Goal: Information Seeking & Learning: Check status

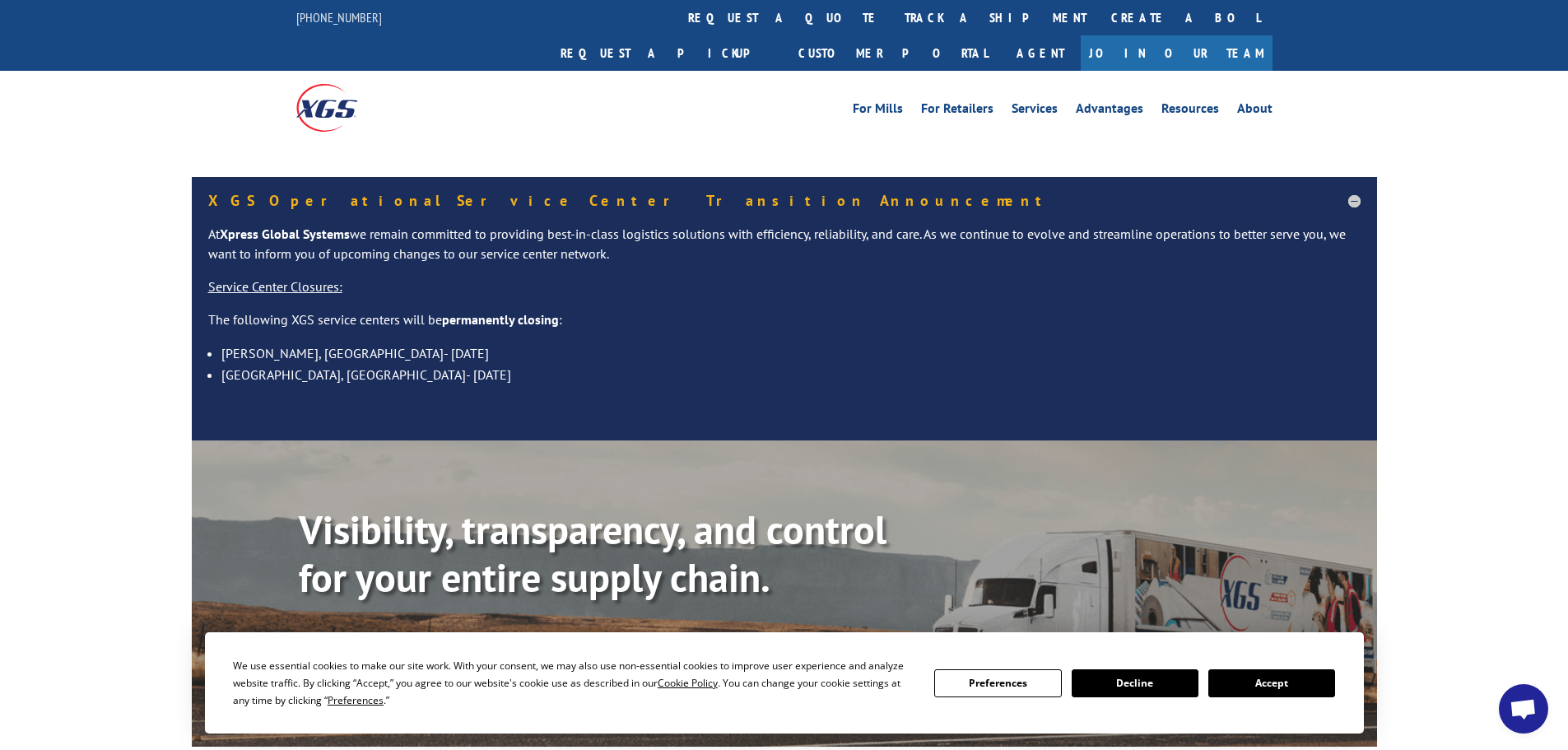
click at [399, 613] on div "Visibility, transparency, and control for your entire supply chain. Track shipm…" at bounding box center [837, 621] width 1078 height 230
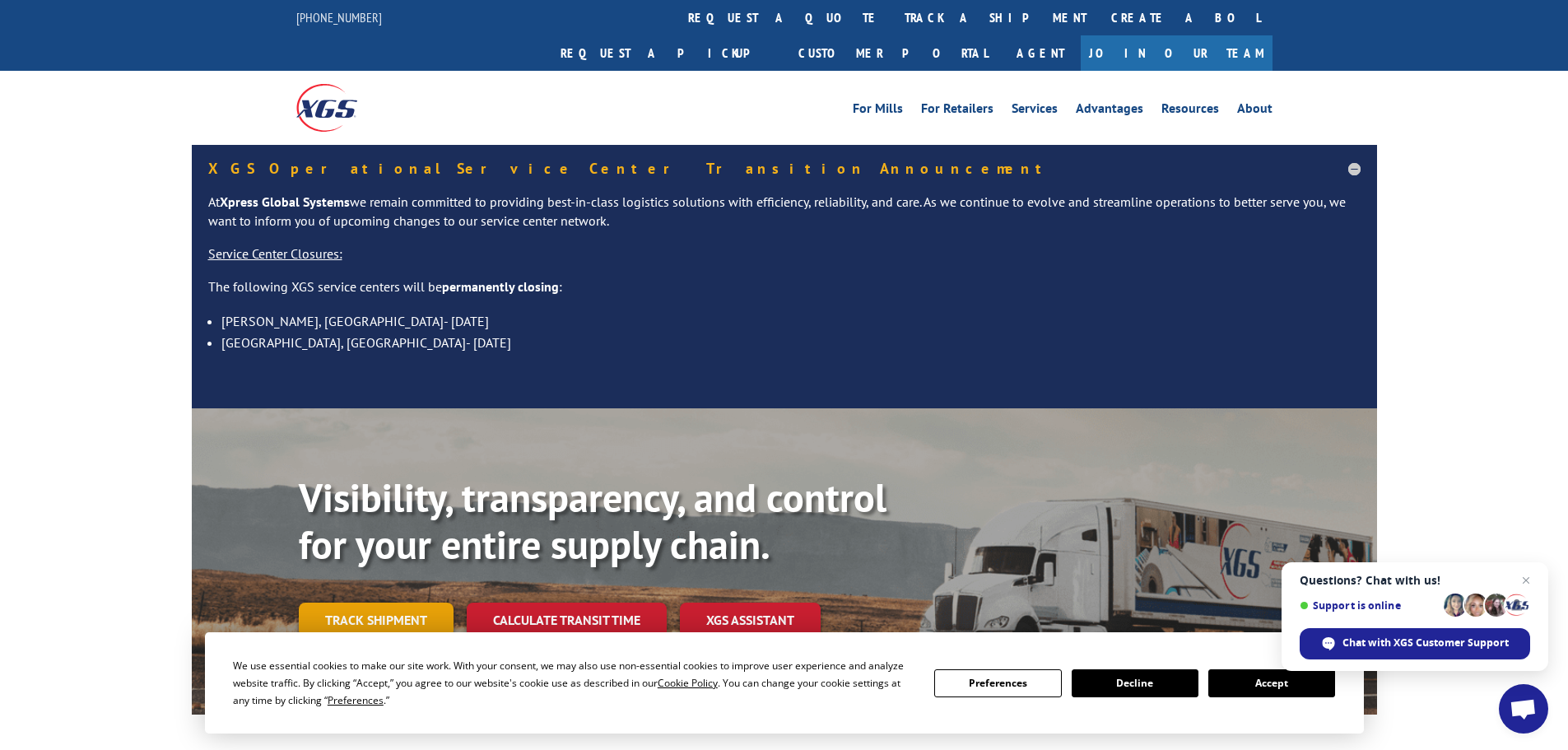
click at [362, 603] on link "Track shipment" at bounding box center [376, 620] width 155 height 34
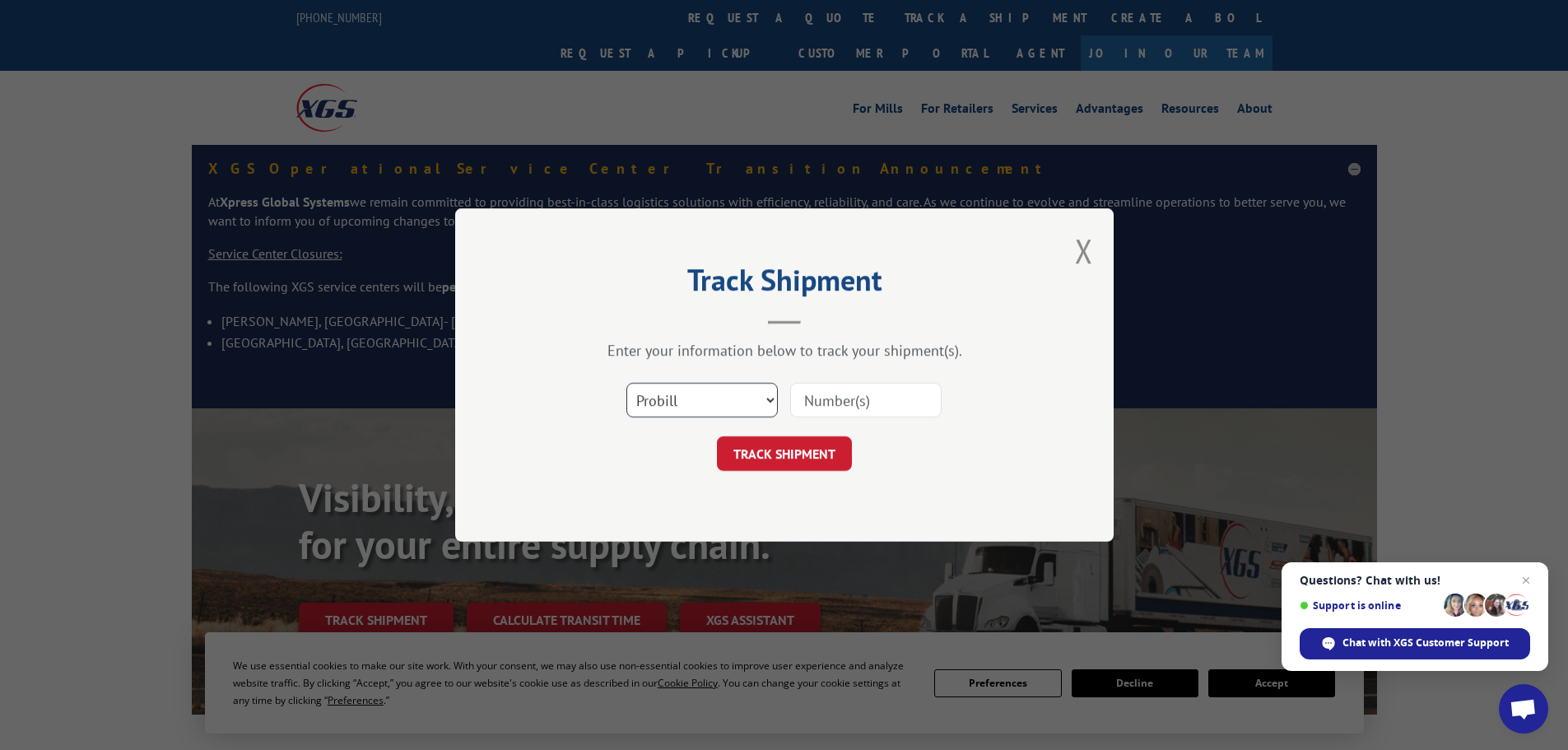
click at [686, 399] on select "Select category... Probill BOL PO" at bounding box center [702, 399] width 151 height 34
select select "bol"
click at [626, 383] on select "Select category... Probill BOL PO" at bounding box center [702, 399] width 151 height 34
click at [856, 397] on input at bounding box center [866, 399] width 151 height 34
paste input "6009815"
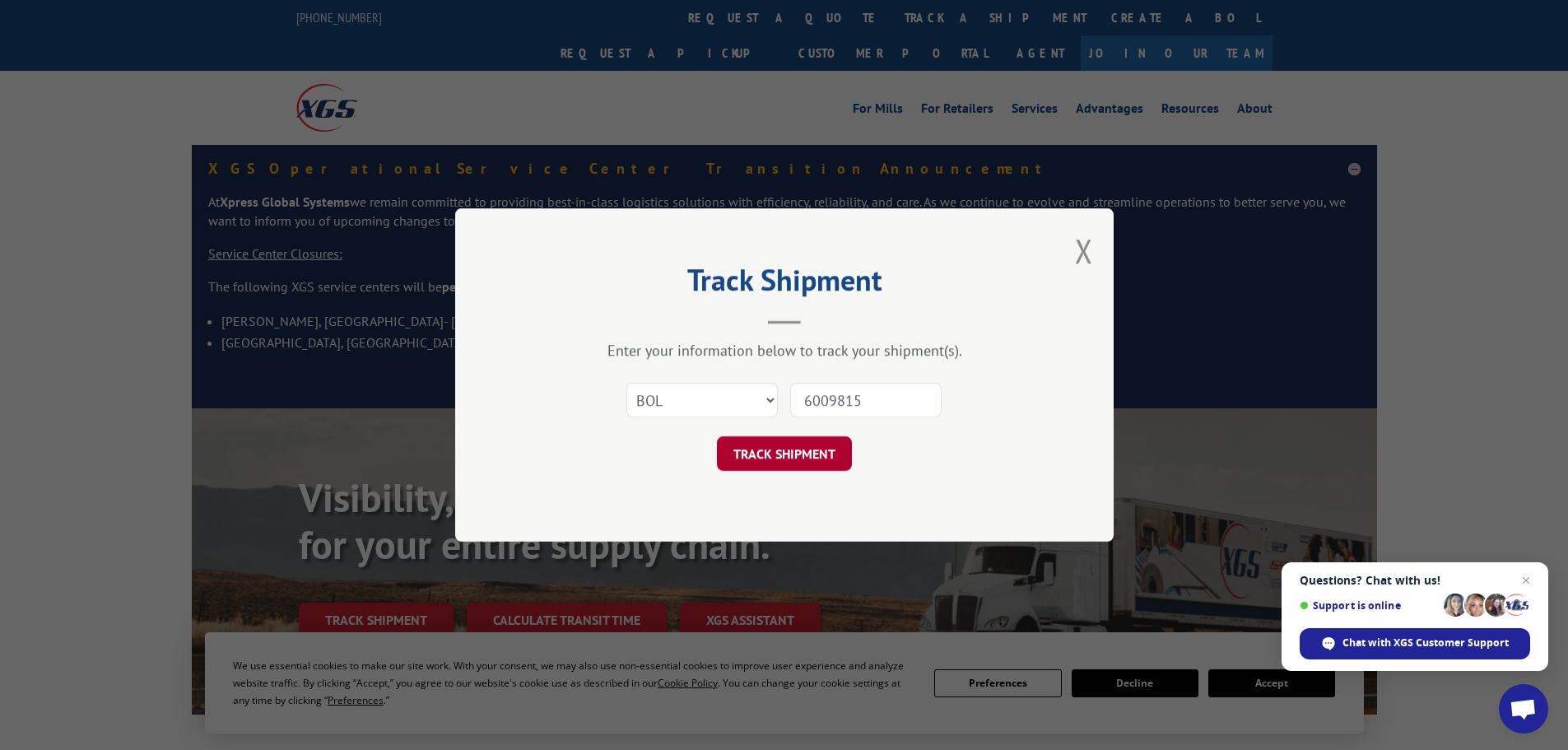
type input "6009815"
click at [809, 467] on button "TRACK SHIPMENT" at bounding box center [784, 453] width 135 height 34
